Goal: Task Accomplishment & Management: Manage account settings

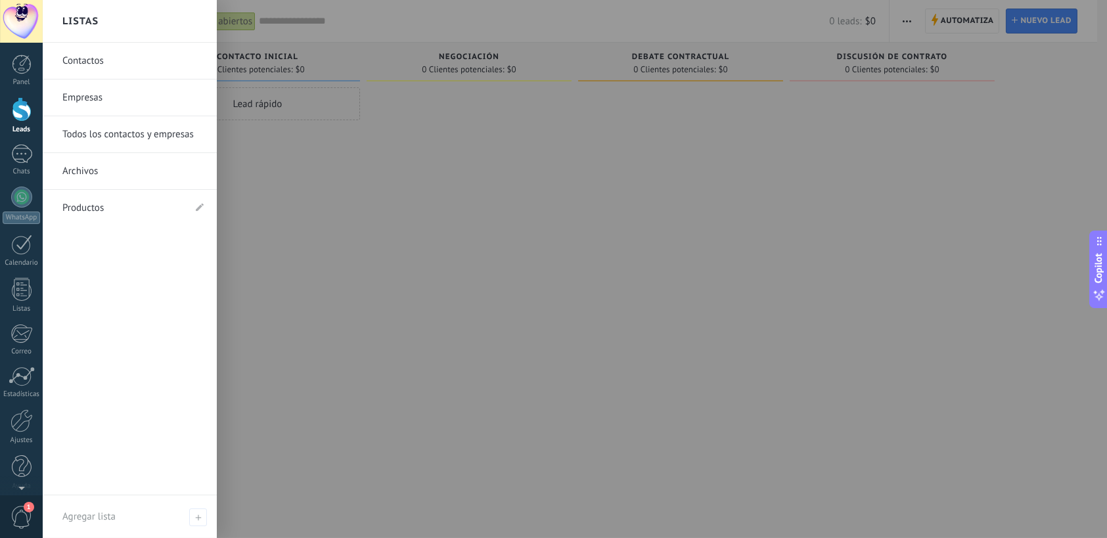
click at [93, 206] on link "Productos" at bounding box center [123, 208] width 122 height 37
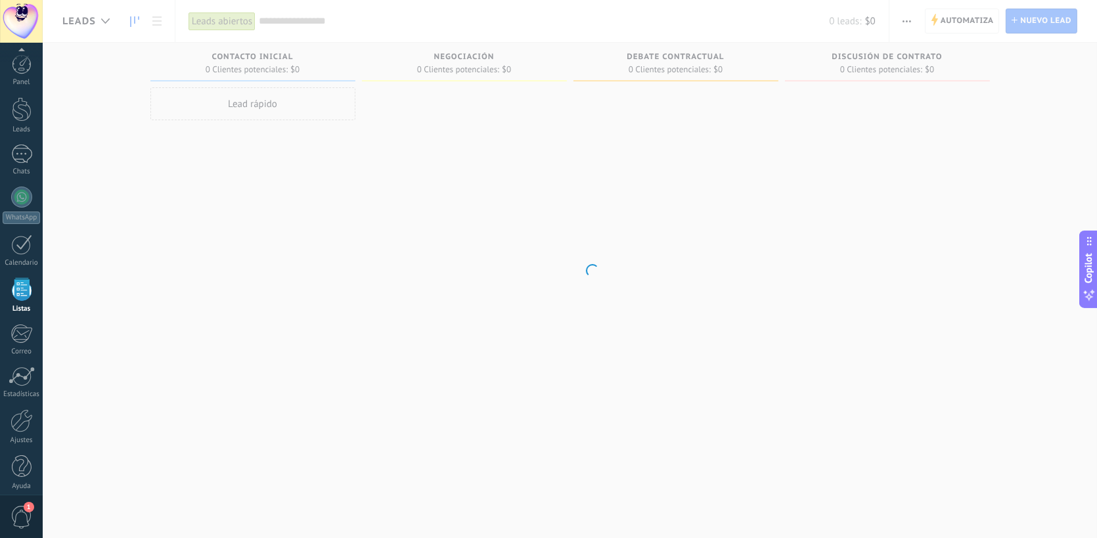
scroll to position [7, 0]
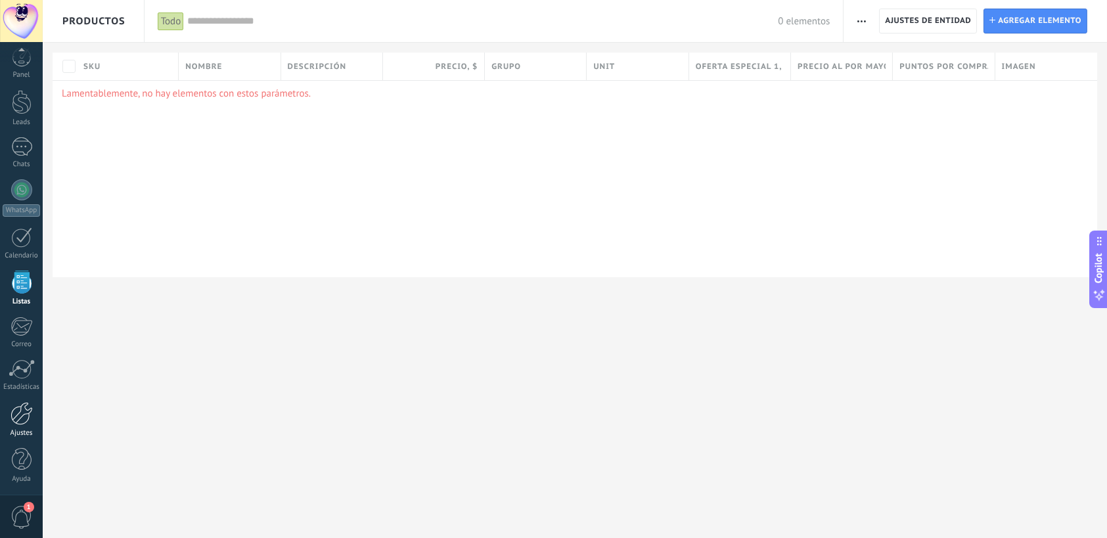
click at [18, 415] on div at bounding box center [22, 413] width 22 height 23
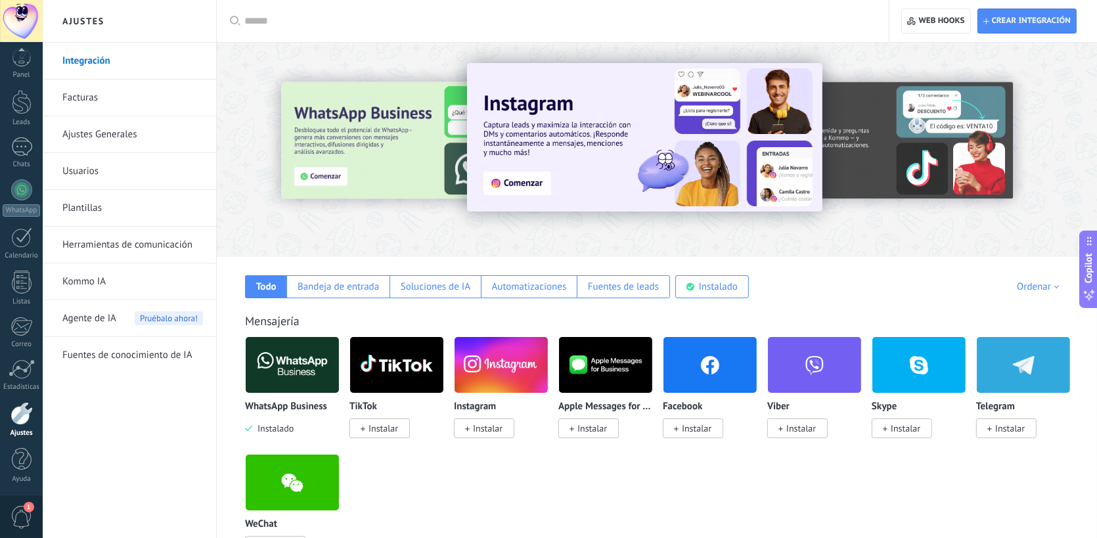
click at [82, 96] on link "Facturas" at bounding box center [132, 97] width 141 height 37
